Goal: Task Accomplishment & Management: Complete application form

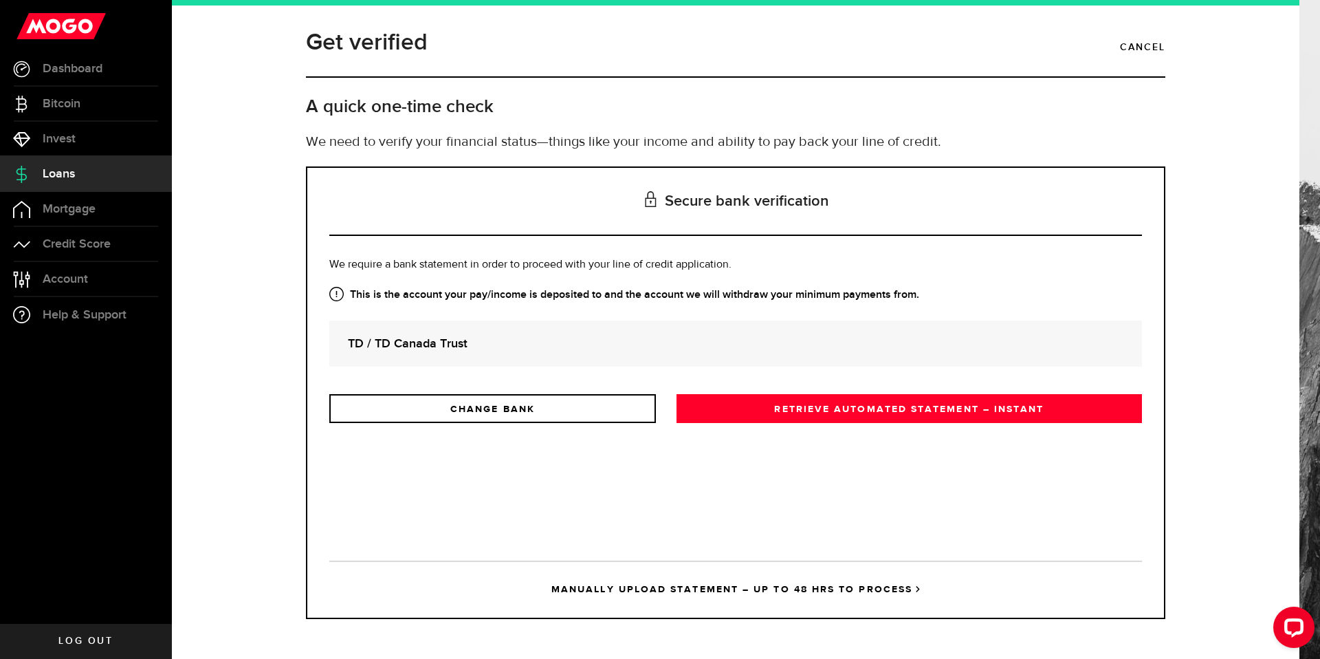
click at [790, 409] on link "RETRIEVE AUTOMATED STATEMENT – INSTANT" at bounding box center [909, 408] width 465 height 29
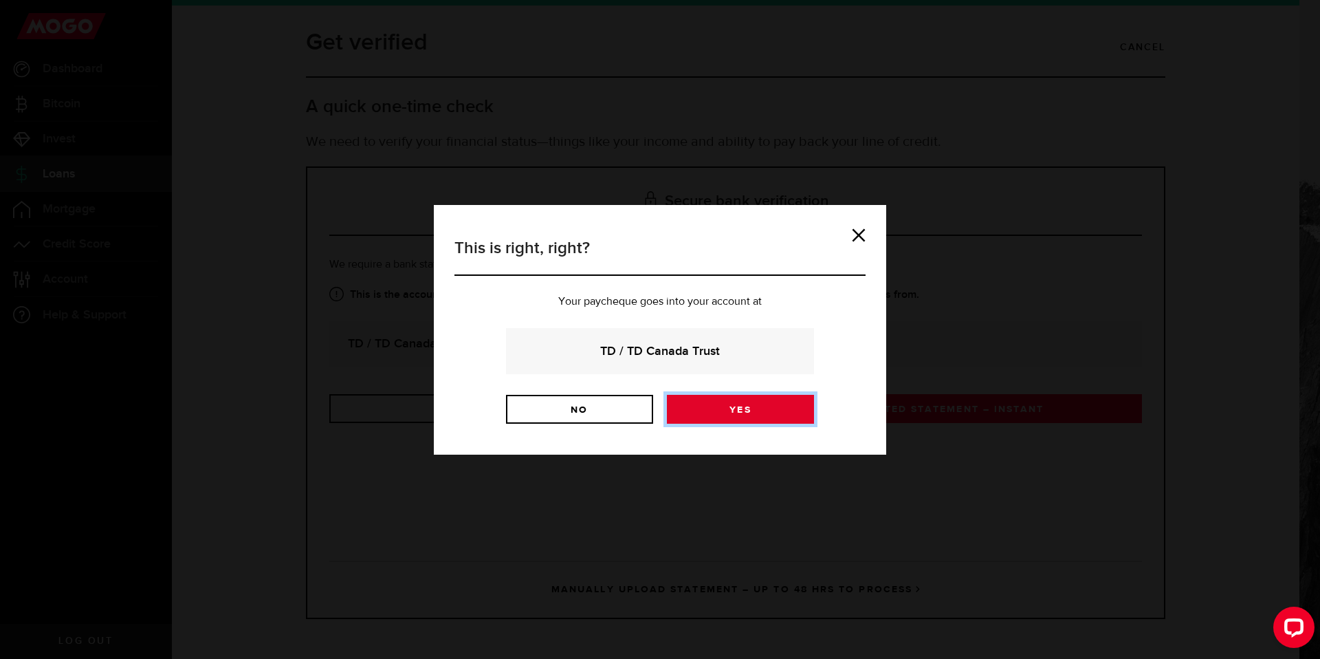
click at [739, 414] on link "Yes" at bounding box center [740, 409] width 147 height 29
